Goal: Task Accomplishment & Management: Complete application form

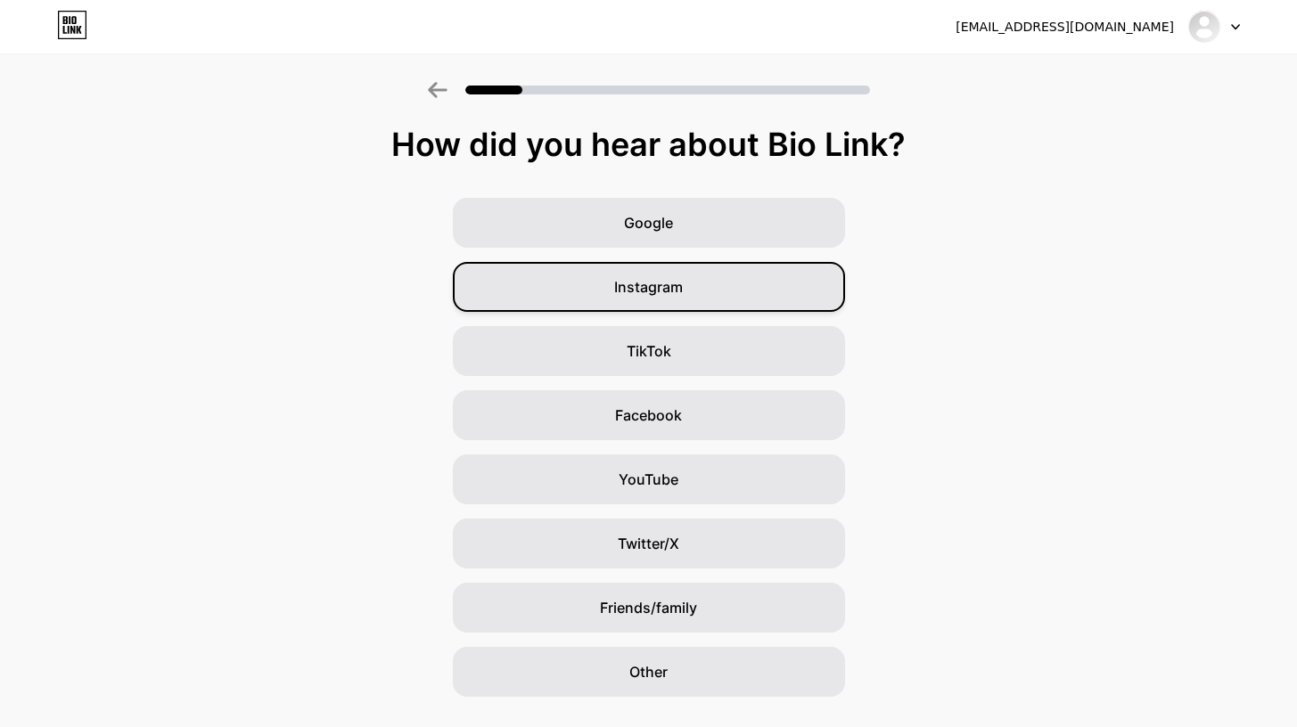
click at [746, 293] on div "Instagram" at bounding box center [649, 287] width 392 height 50
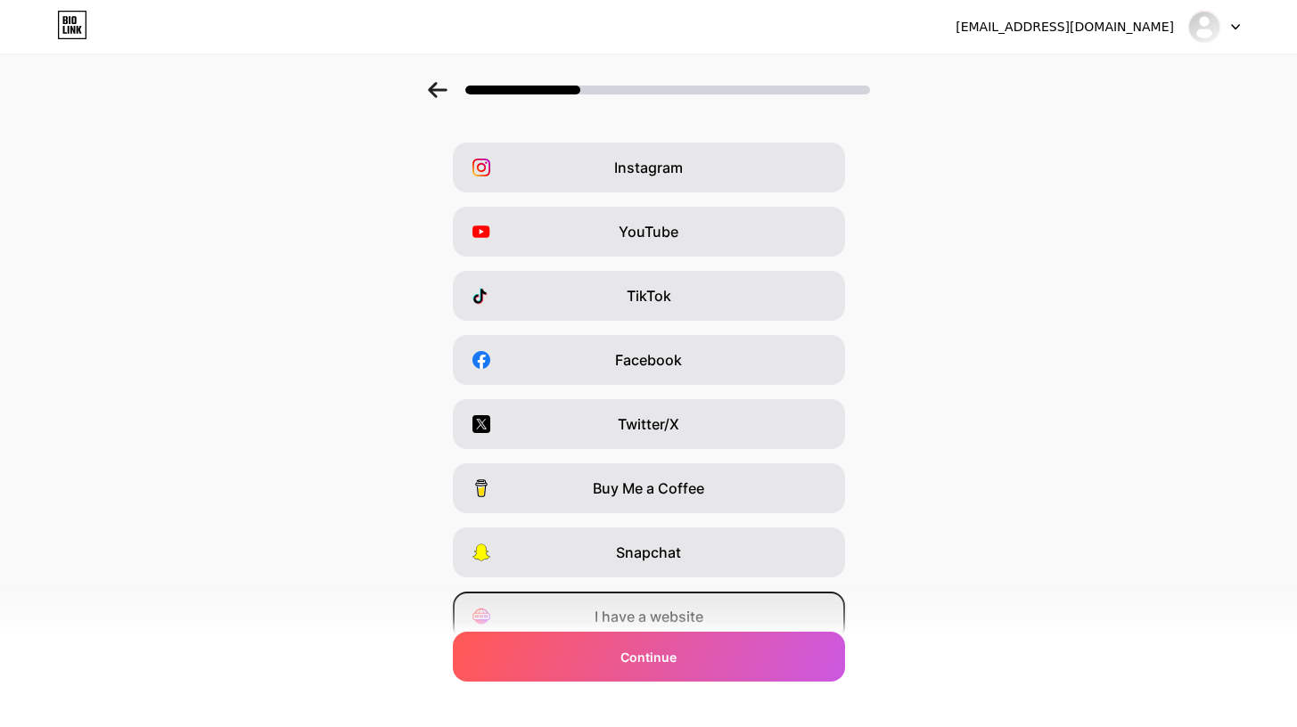
scroll to position [130, 0]
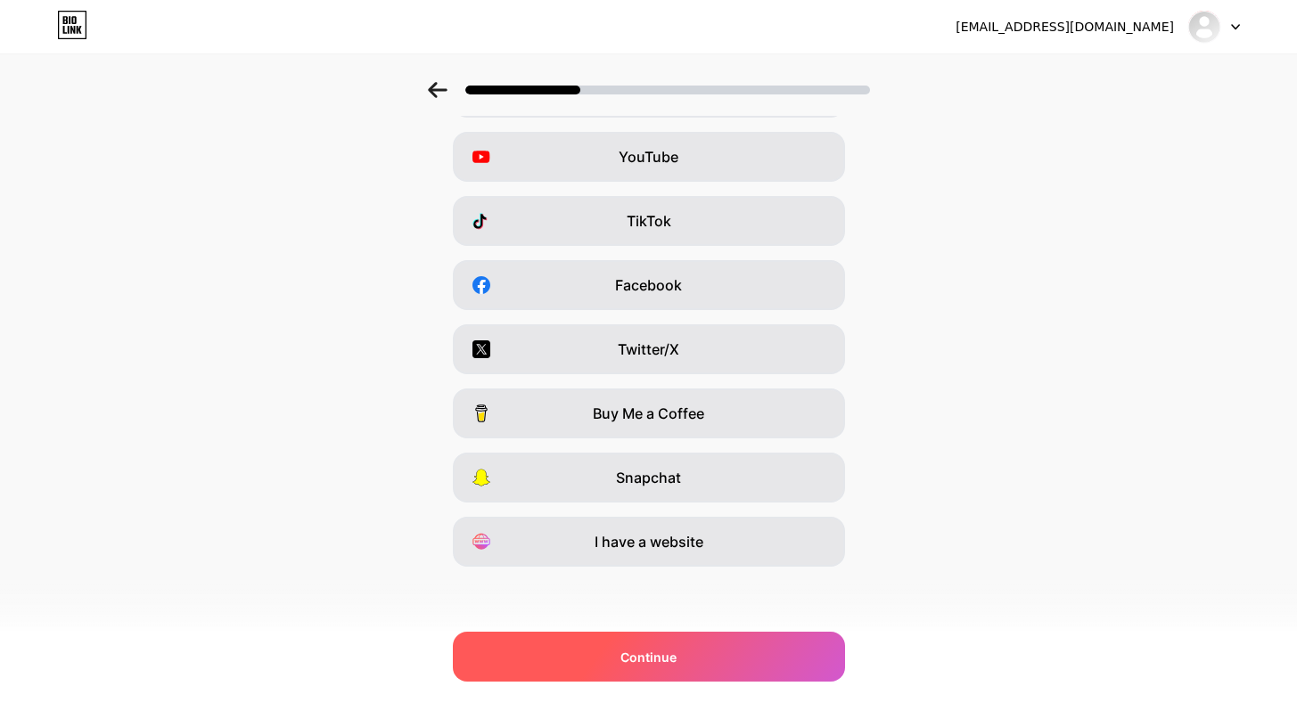
click at [709, 654] on div "Continue" at bounding box center [649, 657] width 392 height 50
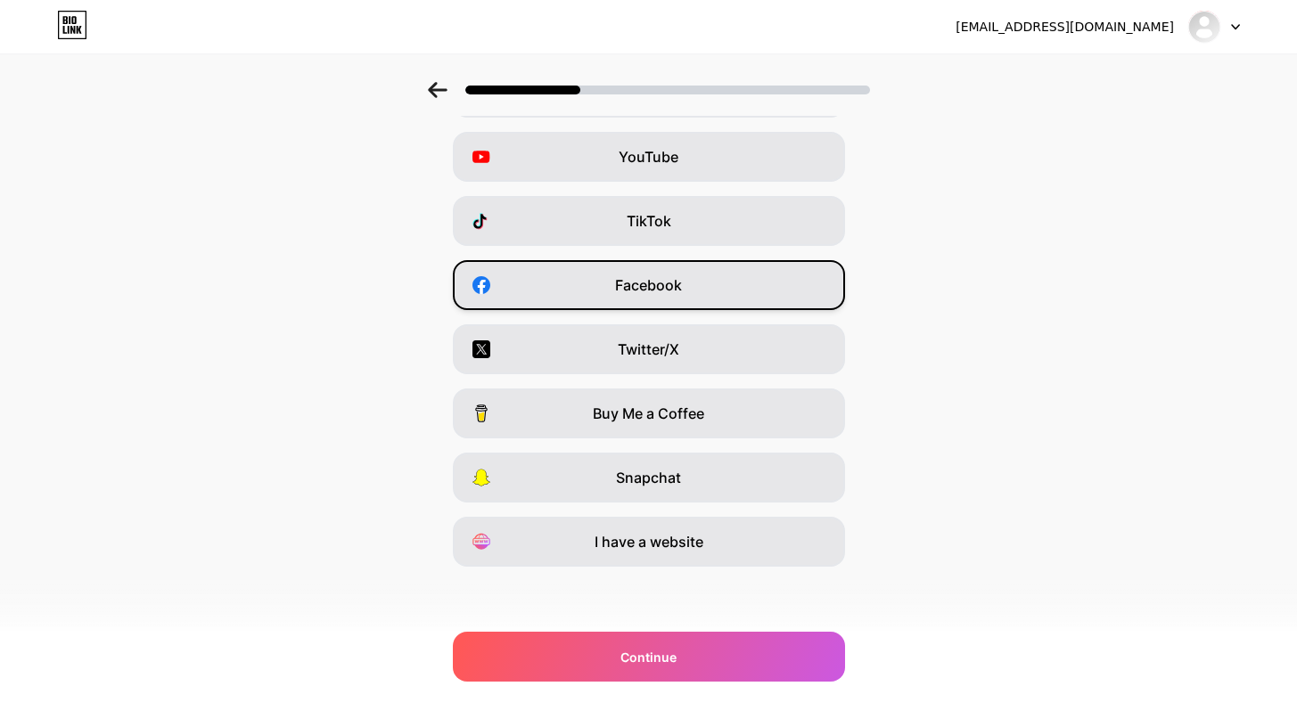
click at [748, 272] on div "Facebook" at bounding box center [649, 285] width 392 height 50
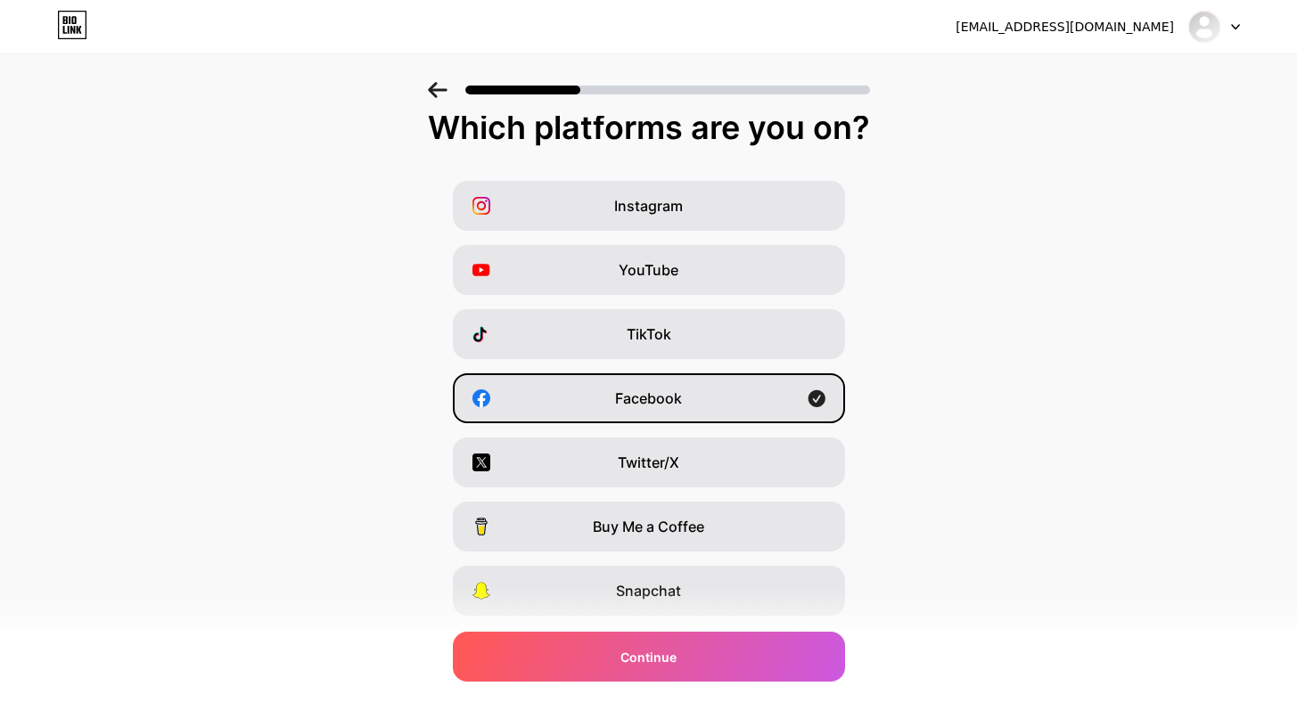
scroll to position [0, 0]
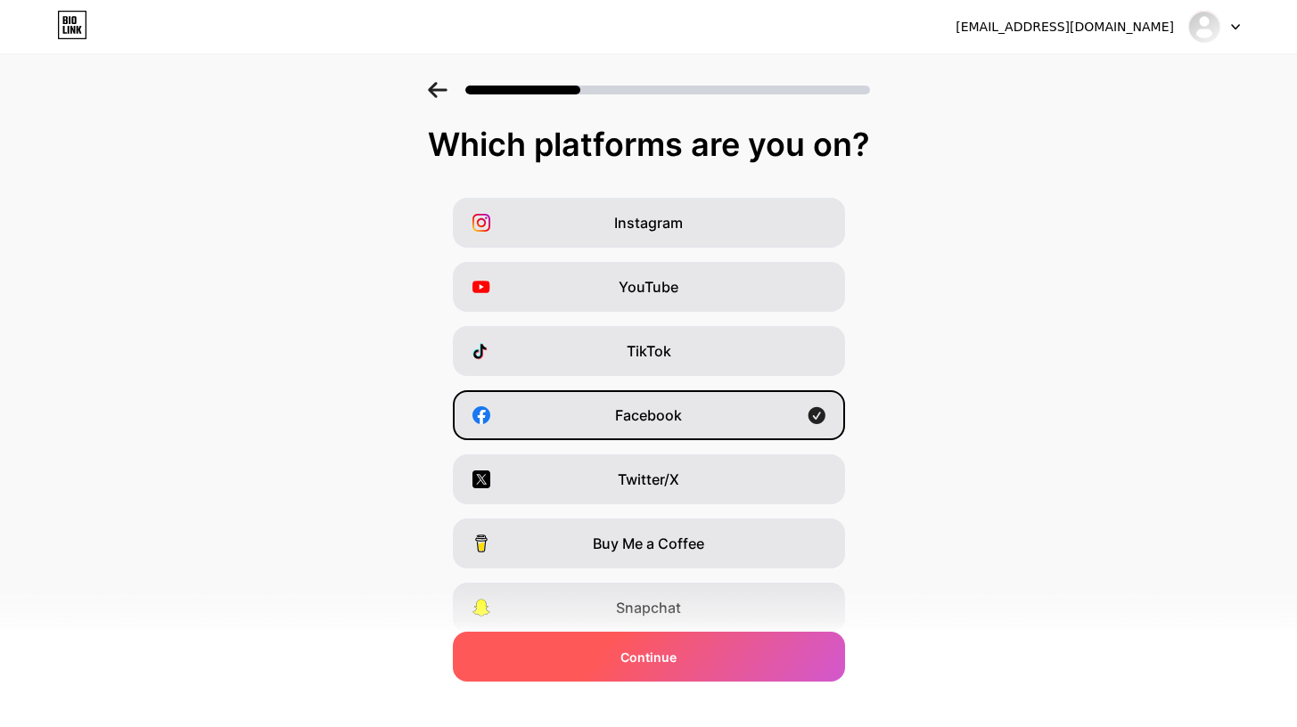
click at [723, 663] on div "Continue" at bounding box center [649, 657] width 392 height 50
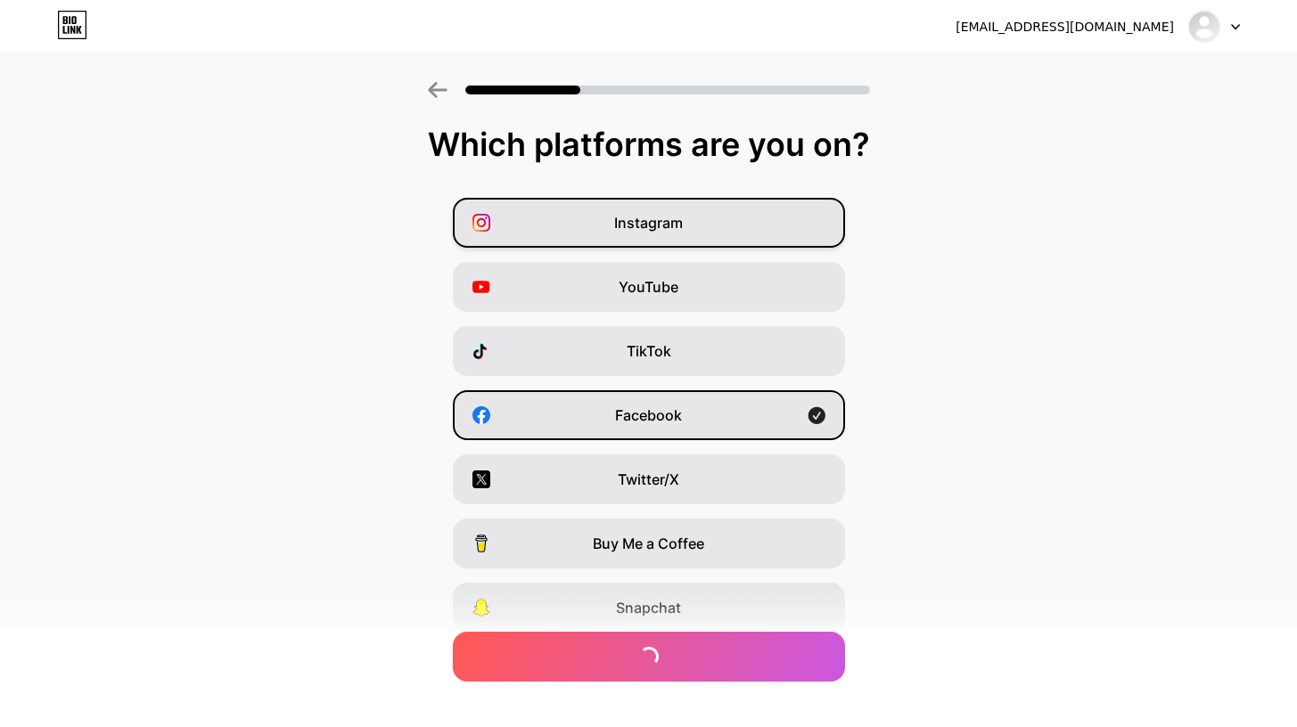
click at [764, 217] on div "Instagram" at bounding box center [649, 223] width 392 height 50
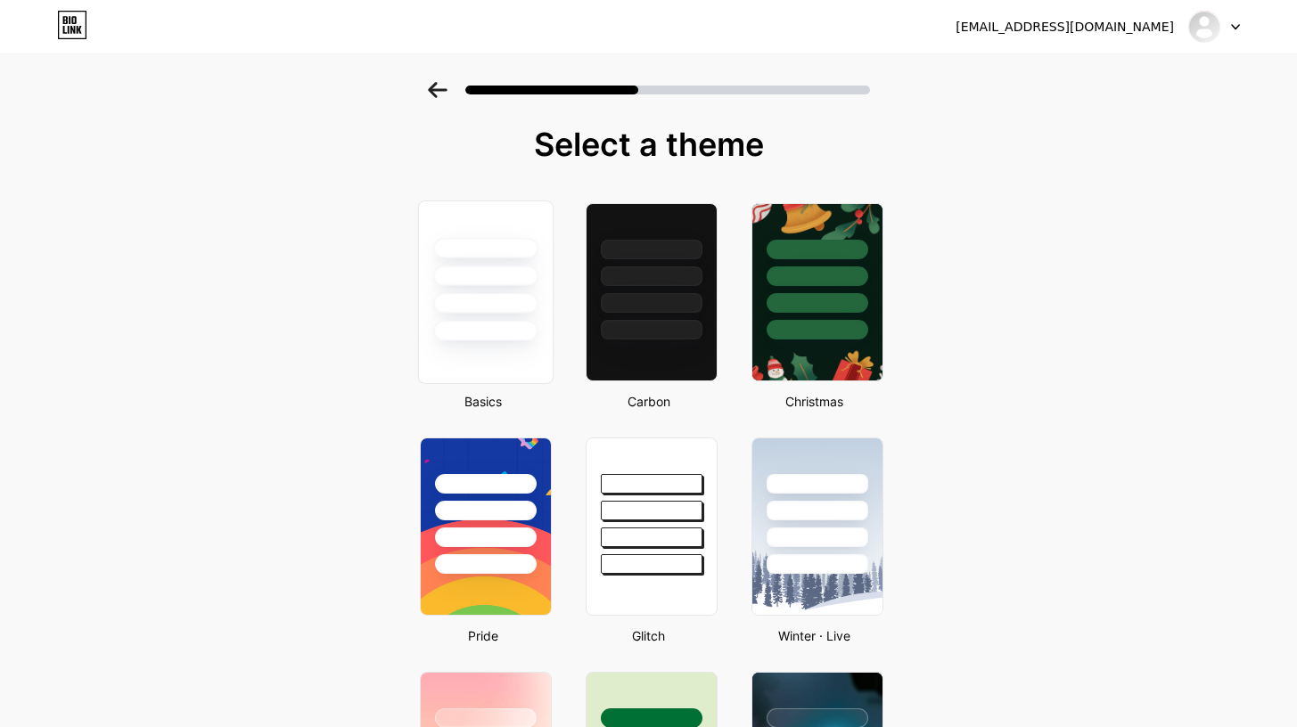
click at [499, 313] on div at bounding box center [485, 303] width 104 height 20
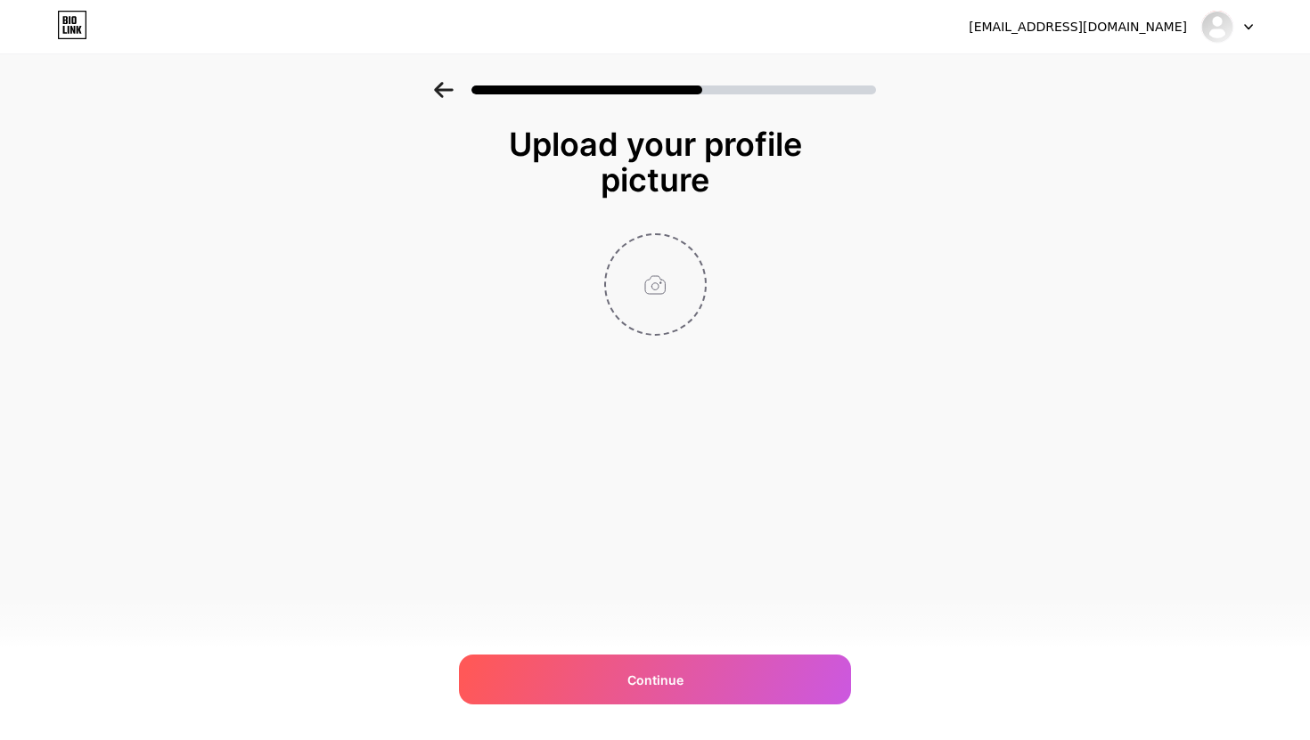
click at [660, 290] on input "file" at bounding box center [655, 284] width 99 height 99
type input "C:\fakepath\-MG-1260.jpg"
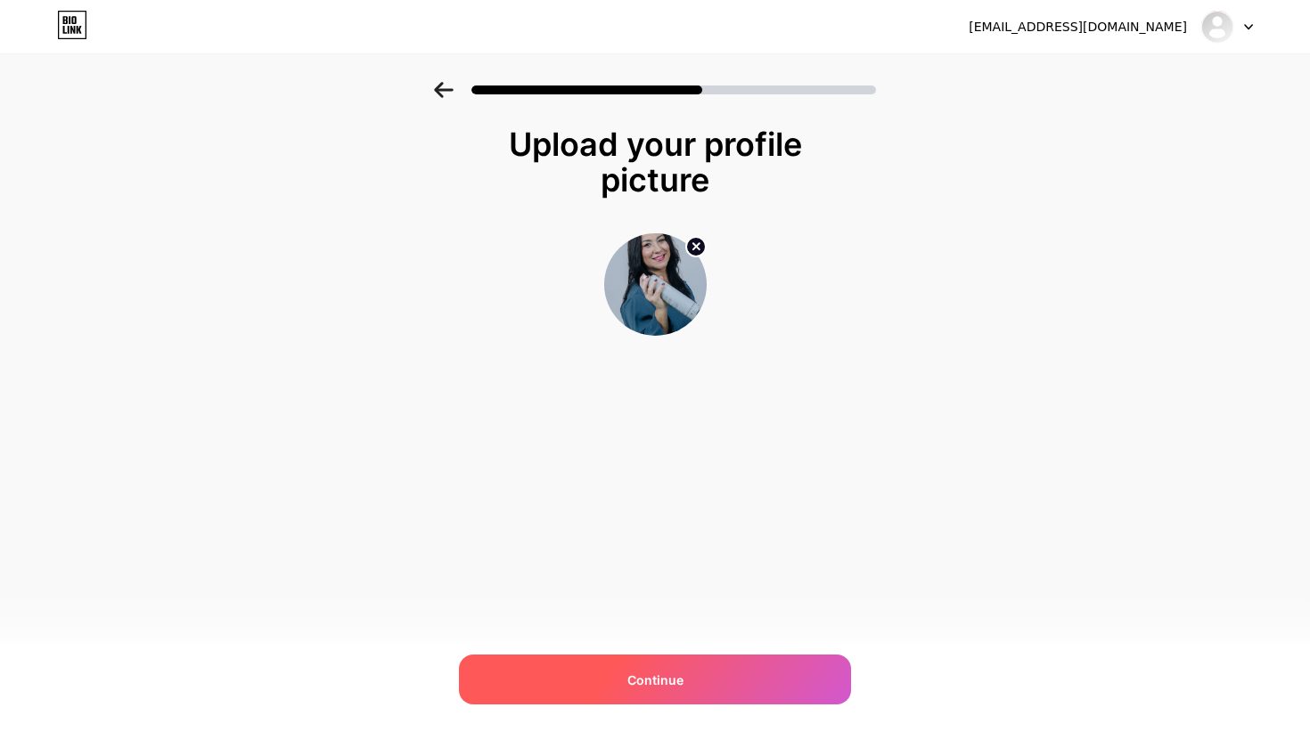
click at [697, 675] on div "Continue" at bounding box center [655, 680] width 392 height 50
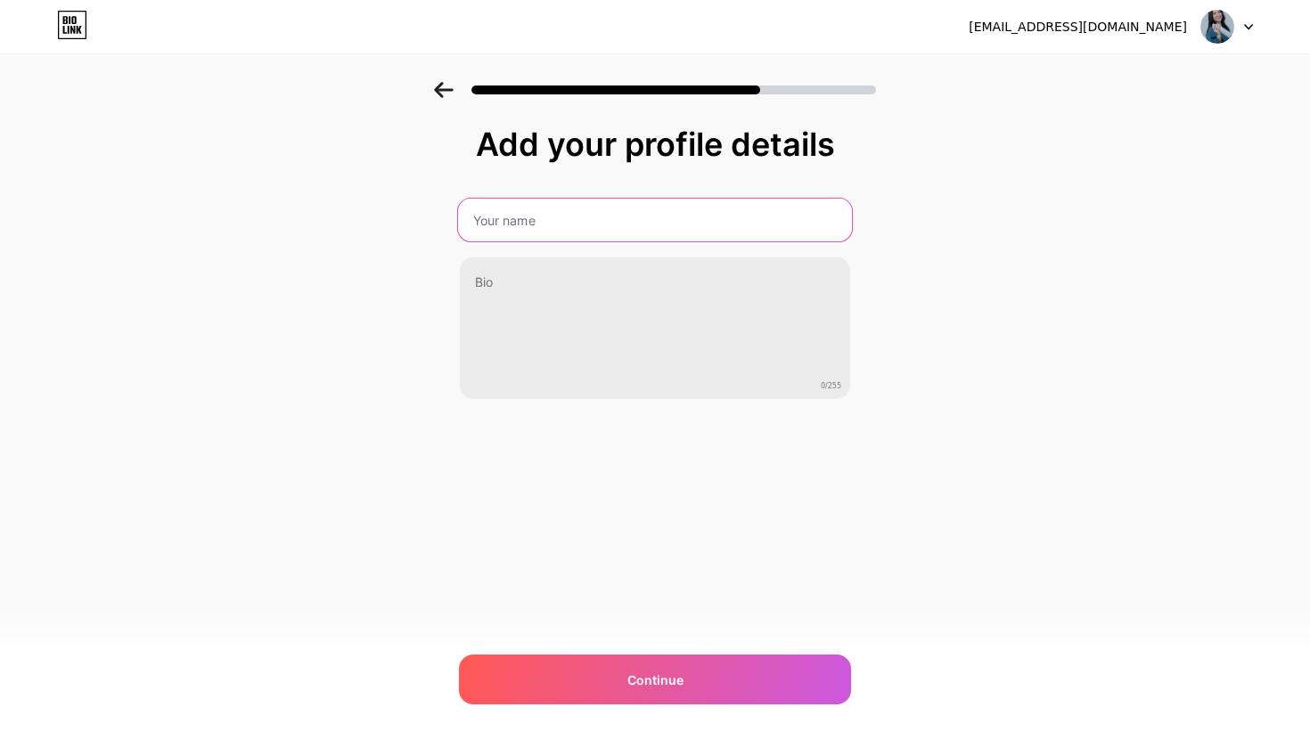
click at [551, 218] on input "text" at bounding box center [655, 220] width 394 height 43
type input "RV Studio"
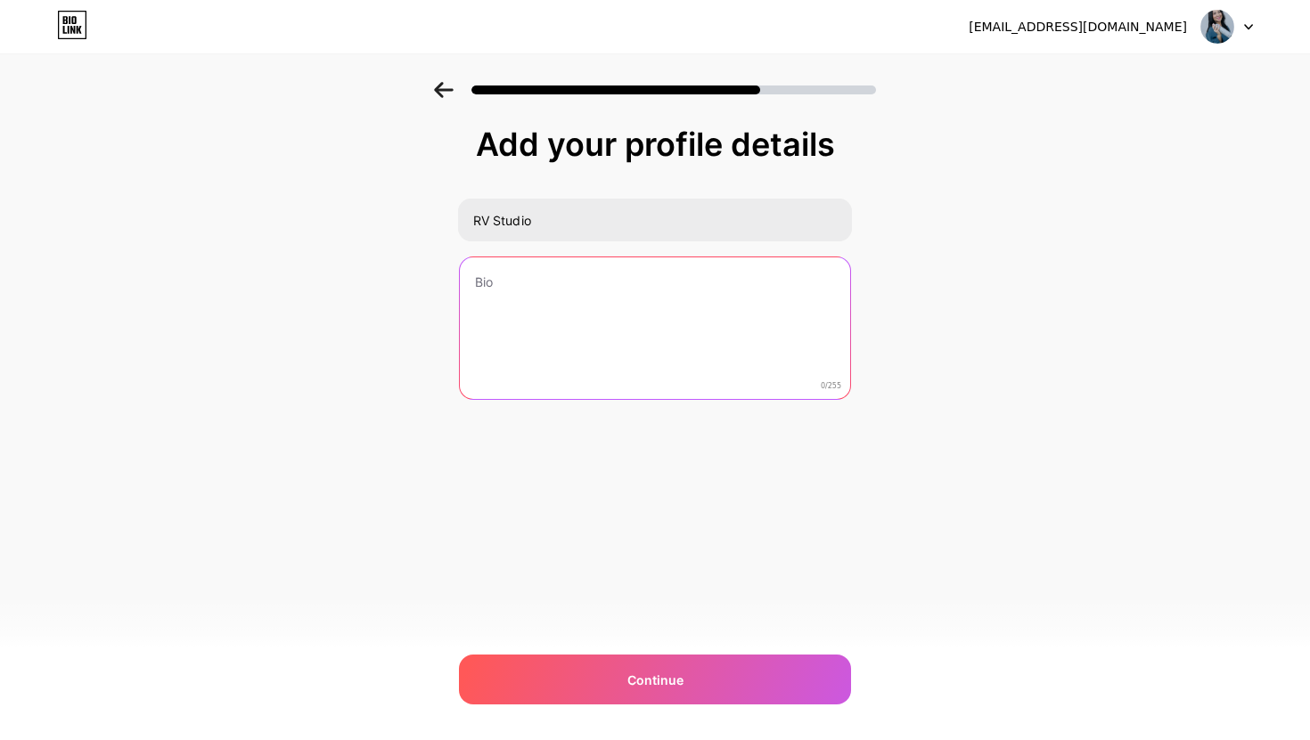
click at [550, 311] on textarea at bounding box center [655, 329] width 390 height 143
paste textarea "Especialista em [GEOGRAPHIC_DATA], cortes & penteados + de 10 anos transformand…"
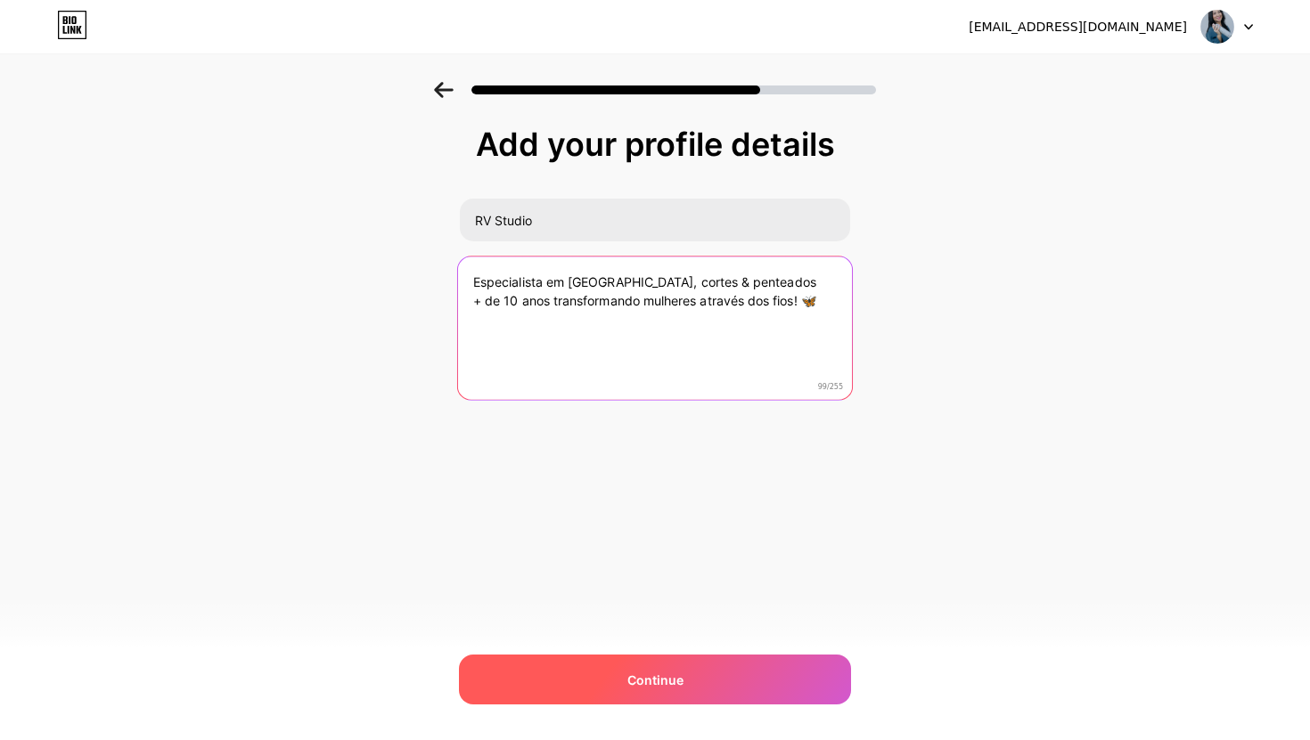
type textarea "Especialista em [GEOGRAPHIC_DATA], cortes & penteados + de 10 anos transformand…"
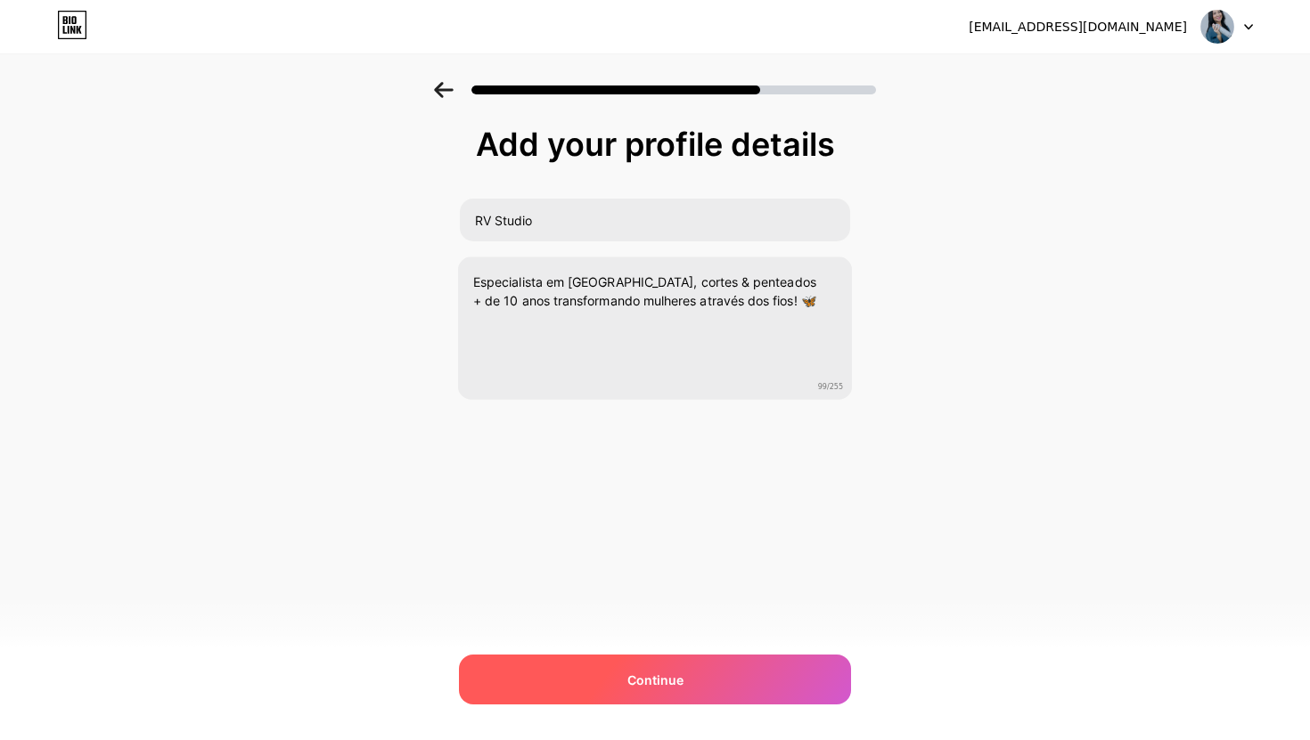
click at [665, 662] on div "Continue" at bounding box center [655, 680] width 392 height 50
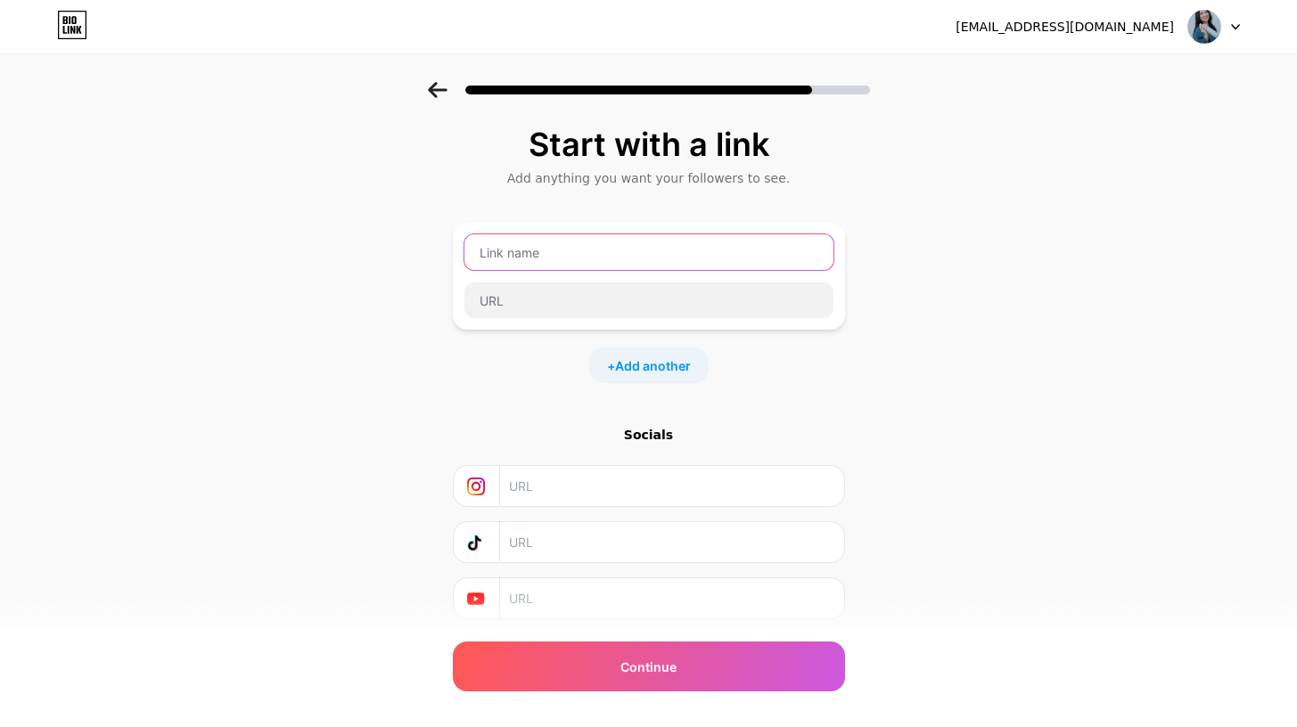
click at [563, 251] on input "text" at bounding box center [648, 252] width 369 height 36
click at [565, 476] on input "text" at bounding box center [670, 486] width 323 height 40
click at [544, 249] on input "Rv" at bounding box center [648, 252] width 369 height 36
click at [498, 258] on input "RVStudio" at bounding box center [648, 252] width 369 height 36
type input "RV Studio"
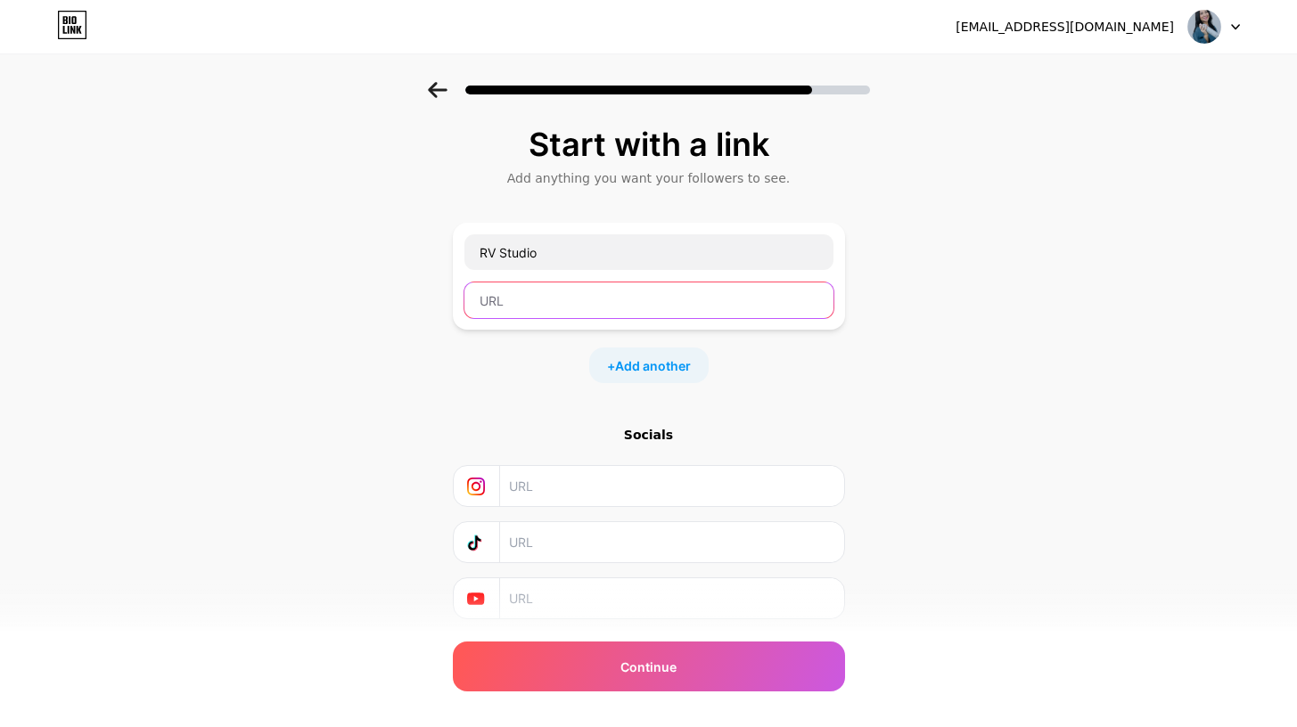
click at [503, 290] on input "text" at bounding box center [648, 300] width 369 height 36
type input "RVStudio"
click at [924, 383] on div "Start with a link Add anything you want your followers to see. RV Studio RVStud…" at bounding box center [648, 395] width 1297 height 626
click at [764, 335] on div "RV Studio RVStudio + Add another" at bounding box center [649, 303] width 392 height 160
click at [906, 396] on div "Start with a link Add anything you want your followers to see. RV Studio RVStud…" at bounding box center [648, 395] width 1297 height 626
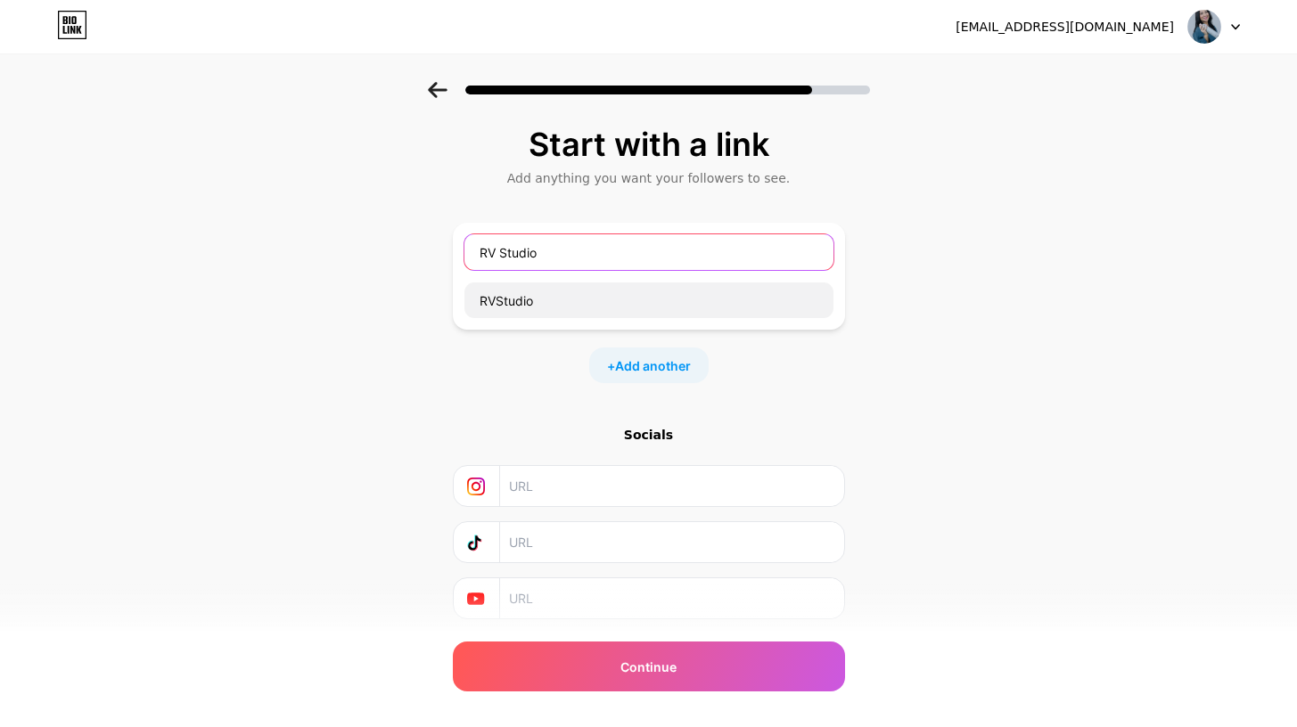
drag, startPoint x: 537, startPoint y: 251, endPoint x: 410, endPoint y: 251, distance: 127.4
click at [410, 251] on div "Start with a link Add anything you want your followers to see. RV Studio RVStud…" at bounding box center [648, 395] width 1297 height 626
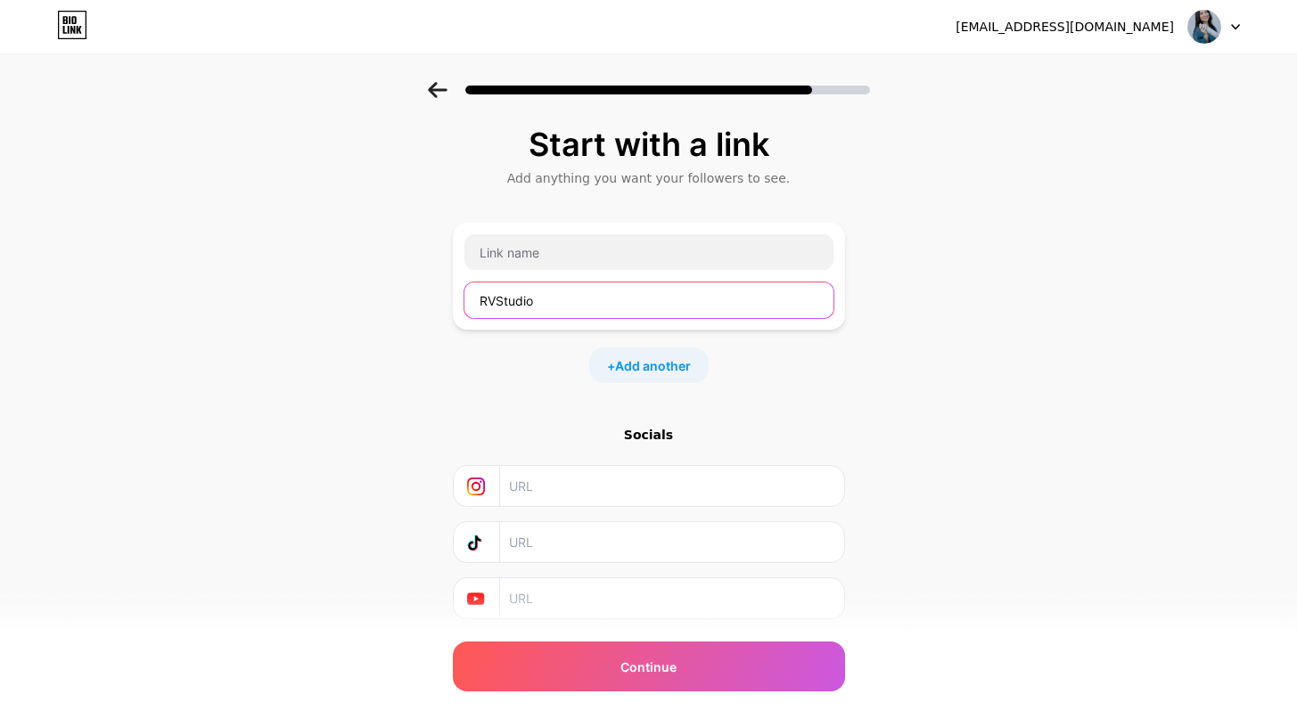
drag, startPoint x: 551, startPoint y: 296, endPoint x: 332, endPoint y: 275, distance: 219.3
click at [336, 277] on div "Start with a link Add anything you want your followers to see. RVStudio + Add a…" at bounding box center [648, 395] width 1297 height 626
click at [996, 386] on div "Start with a link Add anything you want your followers to see. + Add another So…" at bounding box center [648, 395] width 1297 height 626
click at [598, 484] on input "text" at bounding box center [670, 486] width 323 height 40
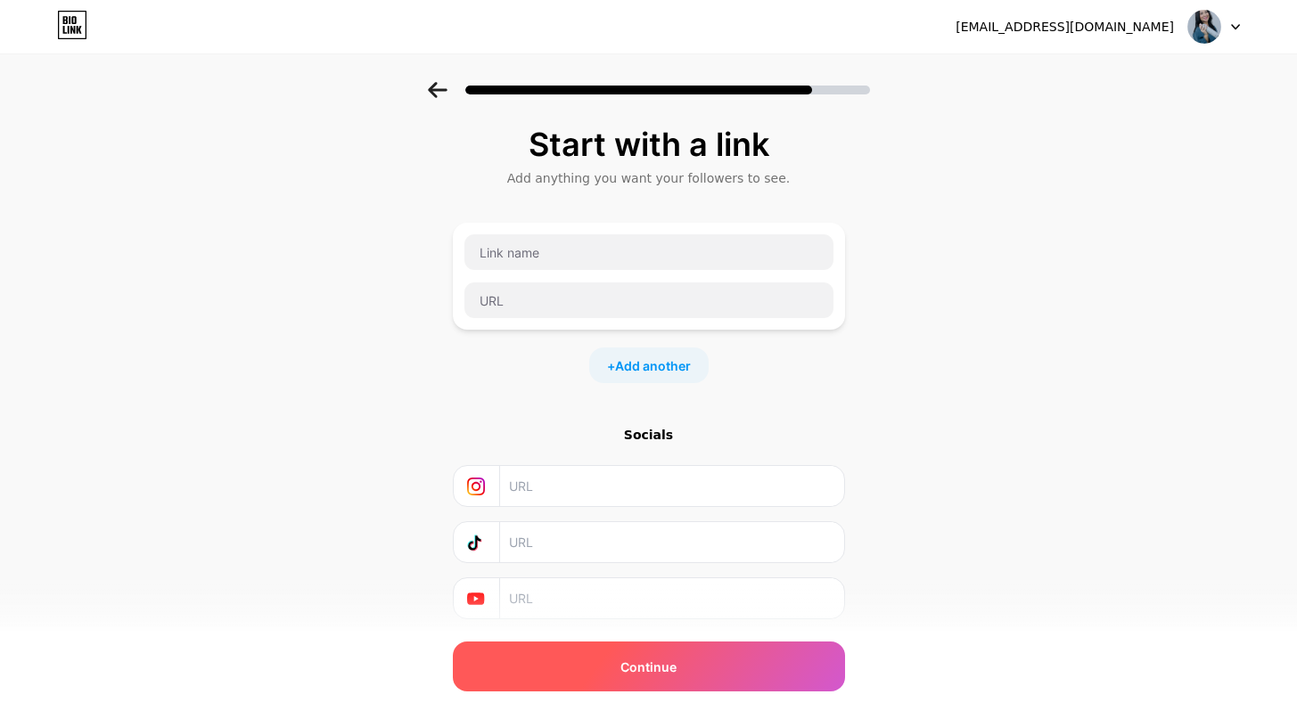
click at [642, 663] on span "Continue" at bounding box center [648, 667] width 56 height 19
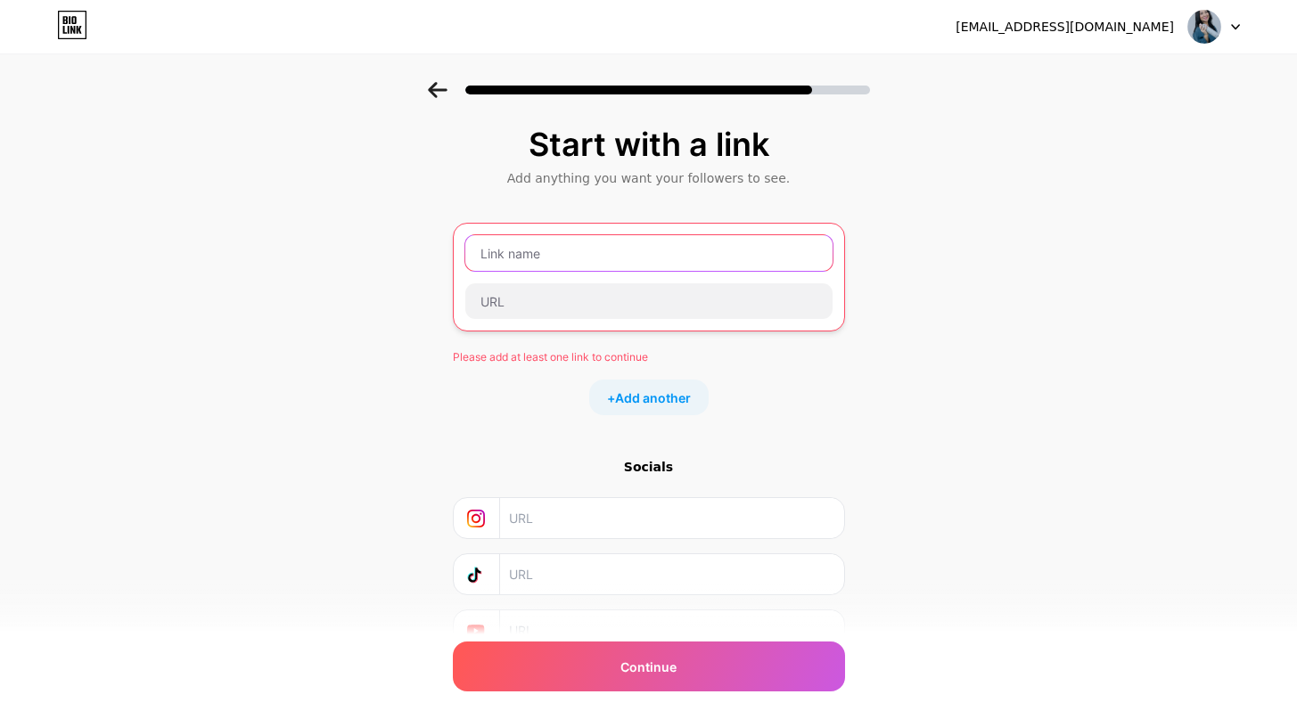
click at [580, 263] on input "text" at bounding box center [648, 253] width 367 height 36
click at [1200, 32] on img at bounding box center [1204, 27] width 34 height 34
click at [1082, 42] on div "[EMAIL_ADDRESS][DOMAIN_NAME]" at bounding box center [1097, 27] width 284 height 32
click at [789, 236] on input "text" at bounding box center [648, 253] width 367 height 36
click at [641, 257] on input "text" at bounding box center [648, 253] width 367 height 36
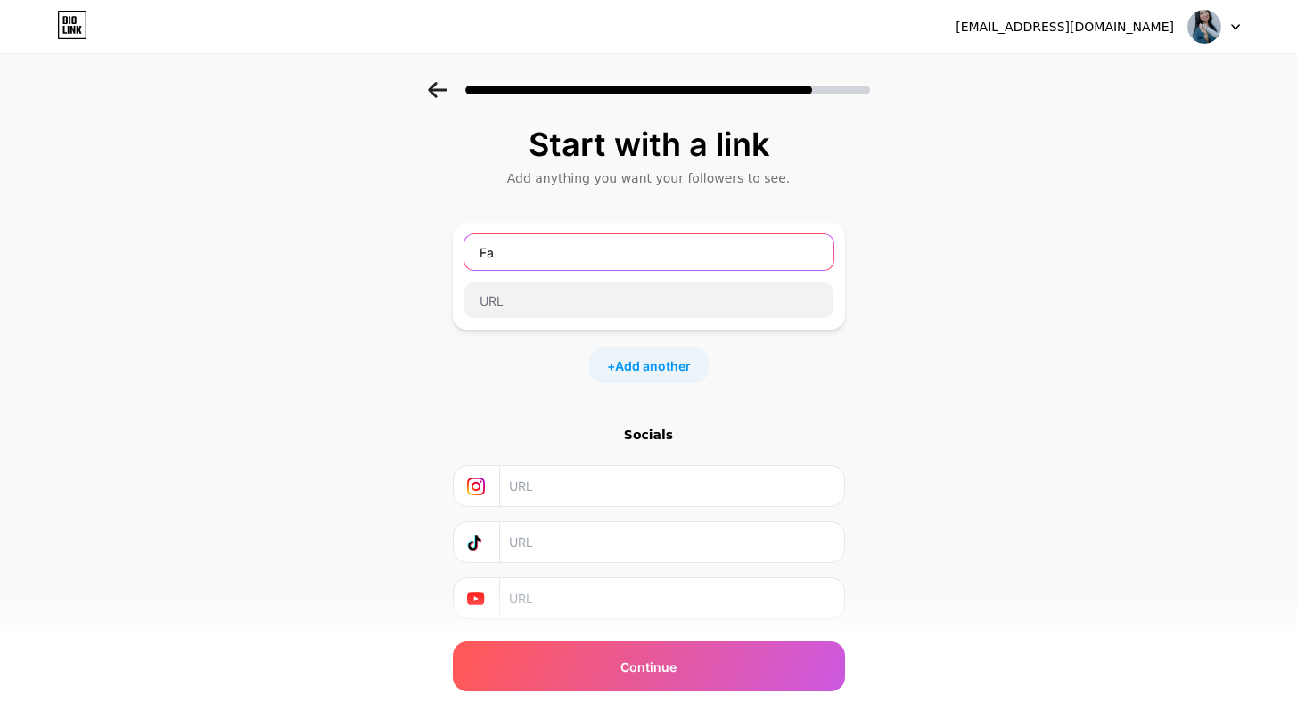
type input "F"
type input "Deixe sua avaliação"
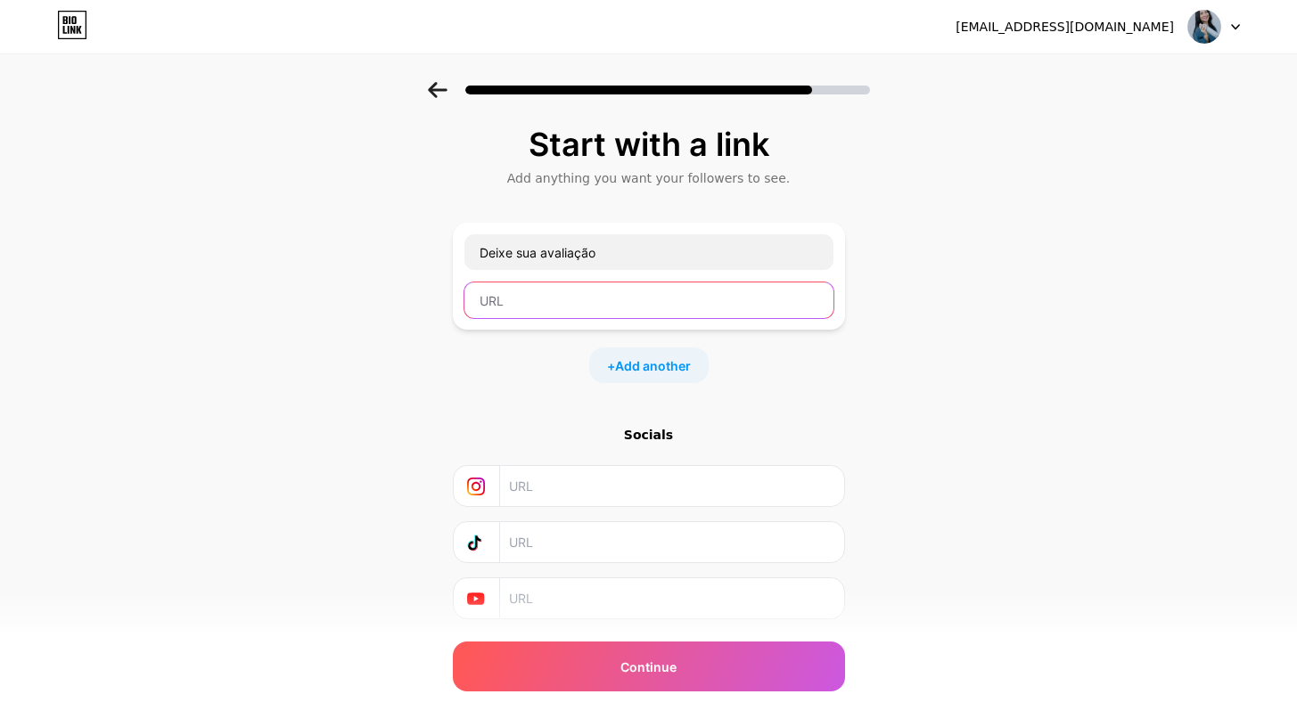
click at [703, 286] on input "text" at bounding box center [648, 300] width 369 height 36
click at [612, 311] on input "text" at bounding box center [648, 300] width 369 height 36
paste input "[URL][DOMAIN_NAME]"
type input "[URL][DOMAIN_NAME]"
click at [612, 502] on input "text" at bounding box center [670, 486] width 323 height 40
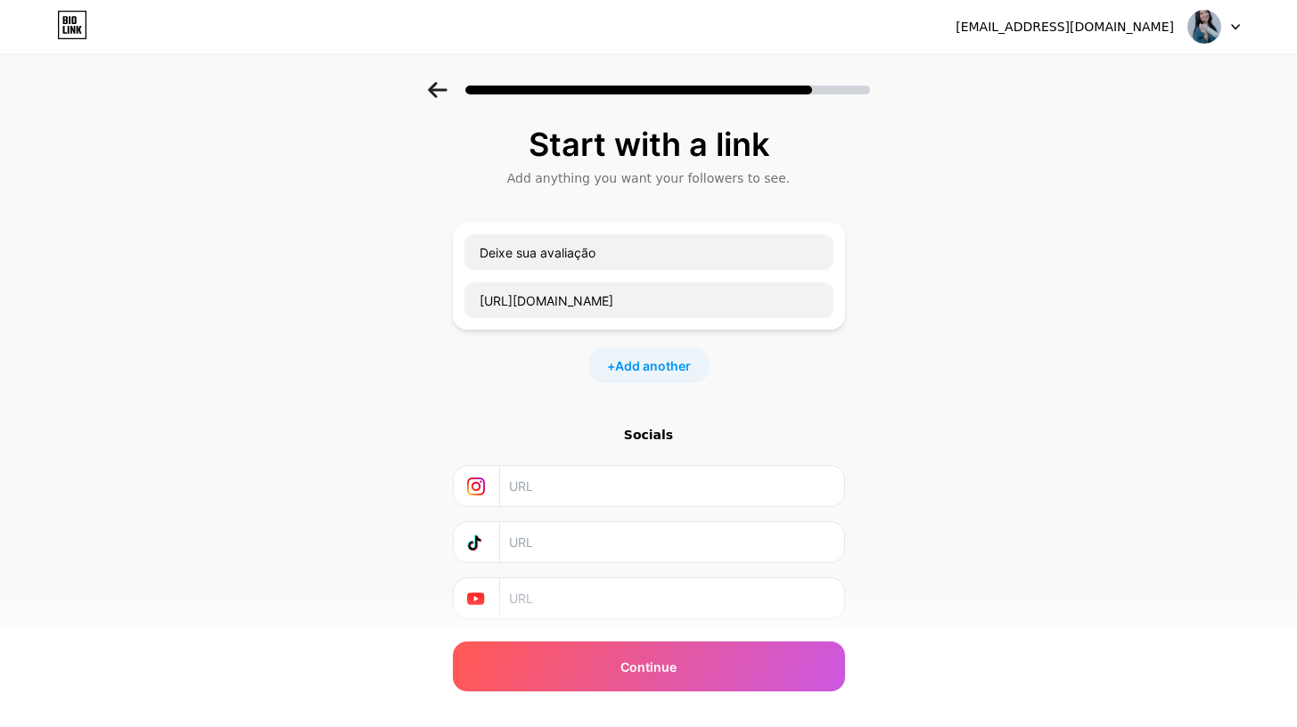
click at [553, 495] on input "text" at bounding box center [670, 486] width 323 height 40
paste input "[URL][DOMAIN_NAME]"
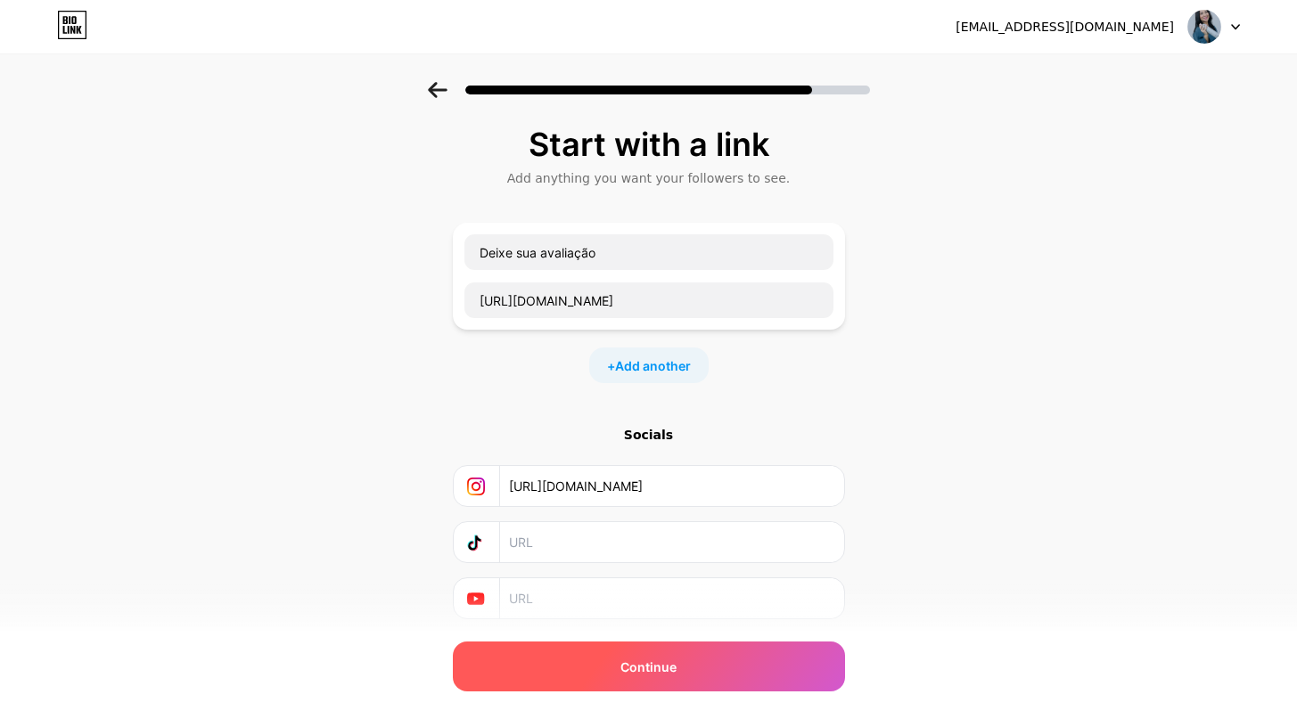
type input "[URL][DOMAIN_NAME]"
click at [667, 687] on div "Continue" at bounding box center [649, 667] width 392 height 50
click at [670, 668] on span "Continue" at bounding box center [648, 667] width 56 height 19
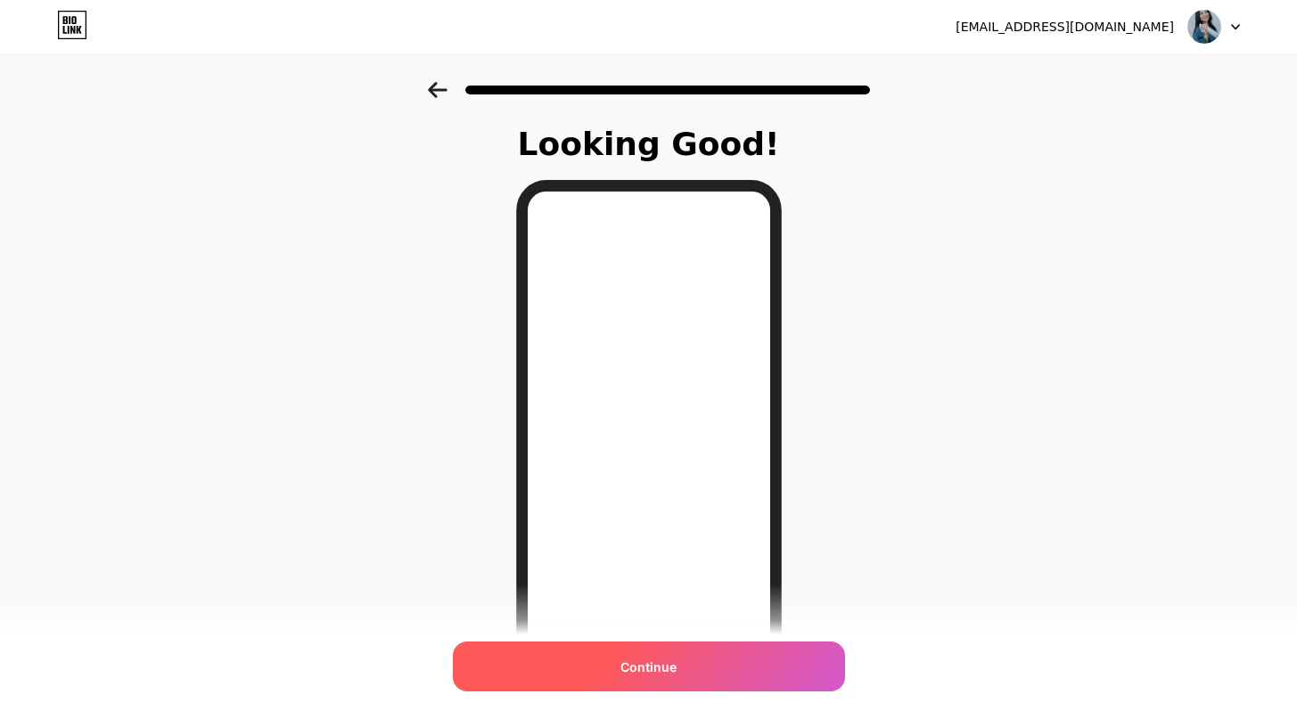
click at [676, 658] on span "Continue" at bounding box center [648, 667] width 56 height 19
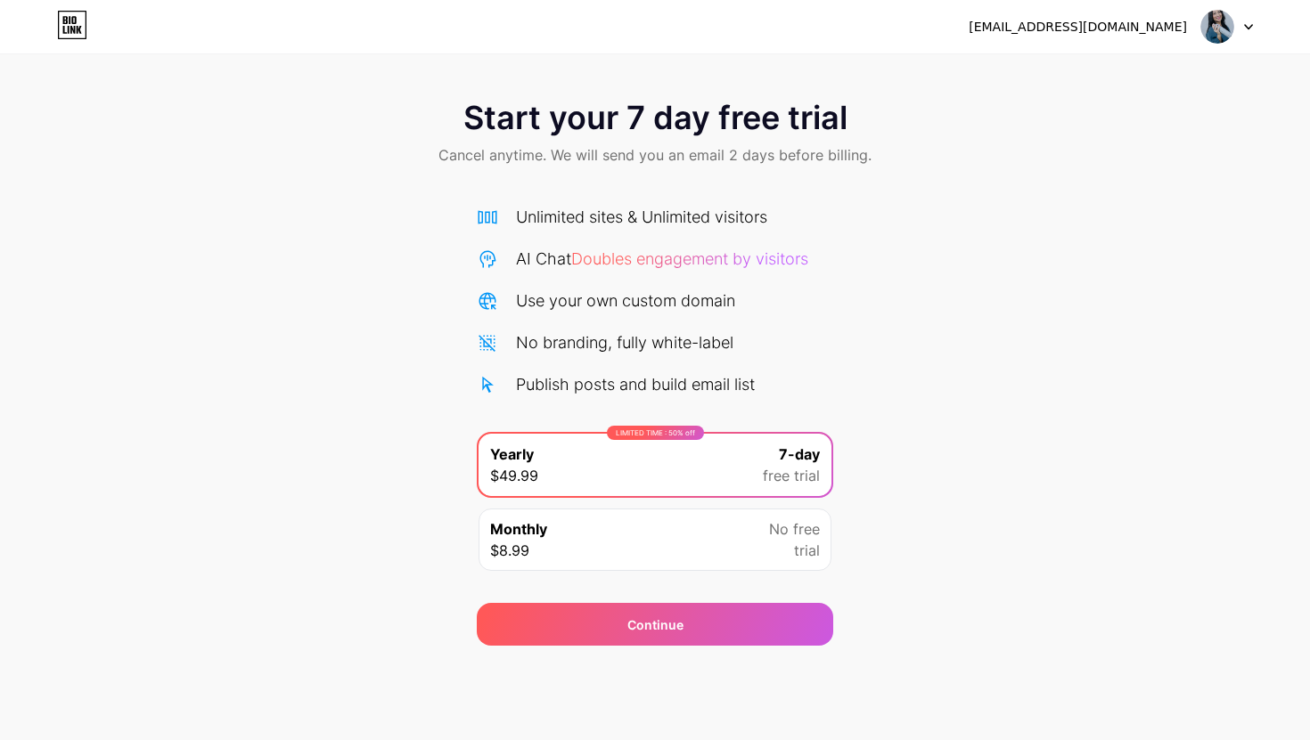
click at [1220, 34] on img at bounding box center [1217, 27] width 34 height 34
click at [1006, 282] on div "Start your 7 day free trial Cancel anytime. We will send you an email 2 days be…" at bounding box center [655, 364] width 1310 height 564
click at [668, 627] on div "Continue" at bounding box center [655, 625] width 56 height 19
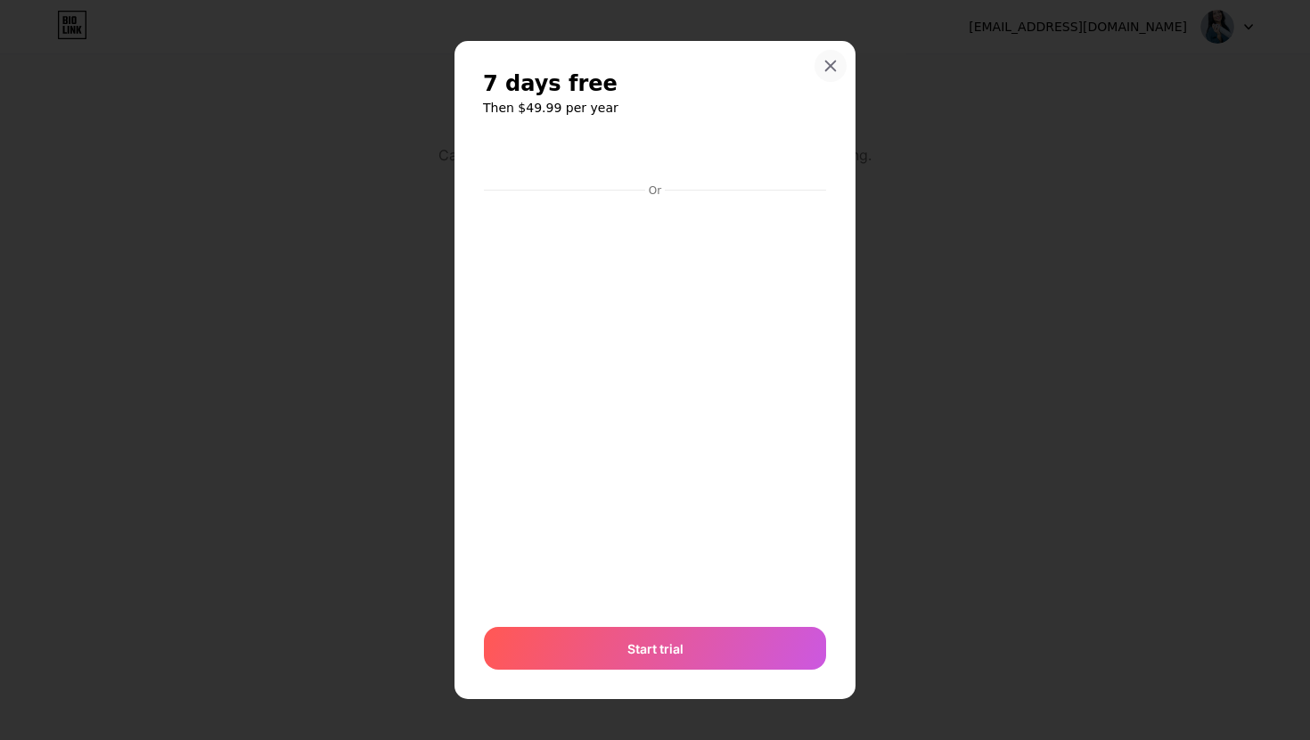
click at [825, 69] on icon at bounding box center [830, 66] width 14 height 14
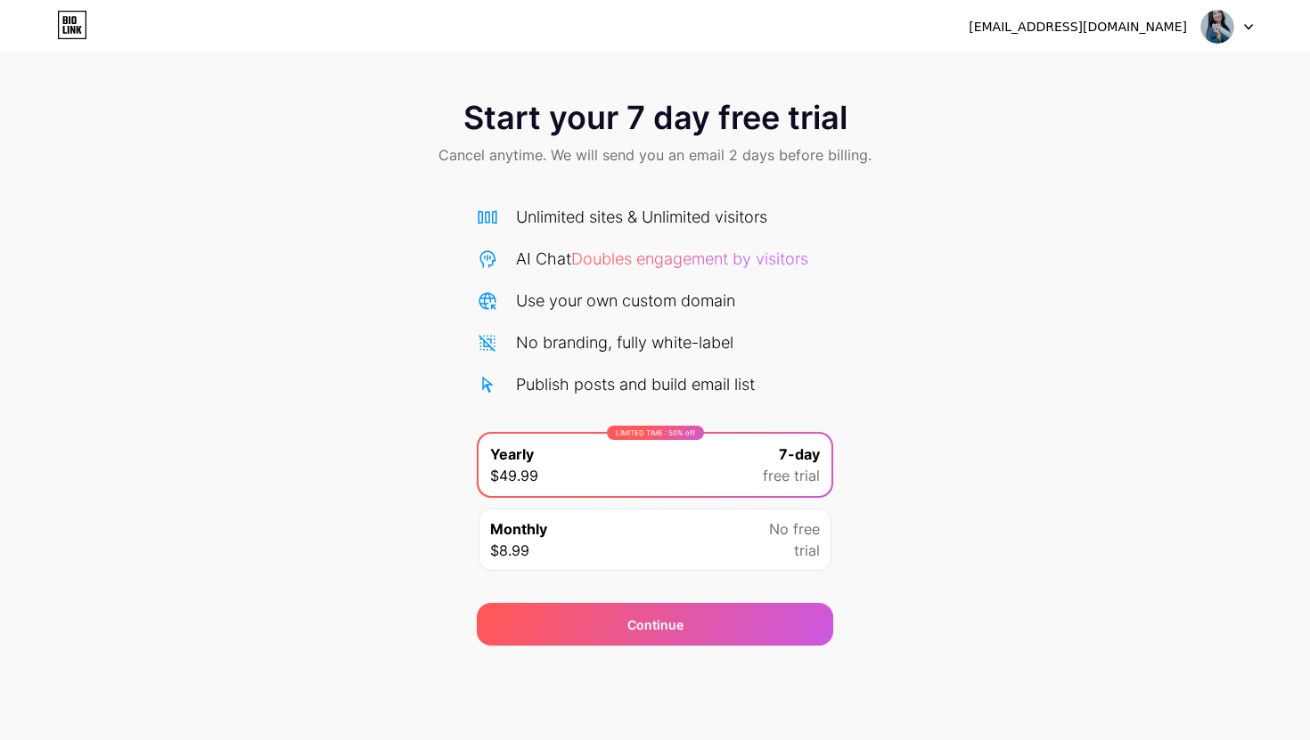
click at [1017, 432] on div "Start your 7 day free trial Cancel anytime. We will send you an email 2 days be…" at bounding box center [655, 364] width 1310 height 564
click at [1229, 29] on img at bounding box center [1217, 27] width 34 height 34
